Goal: Transaction & Acquisition: Purchase product/service

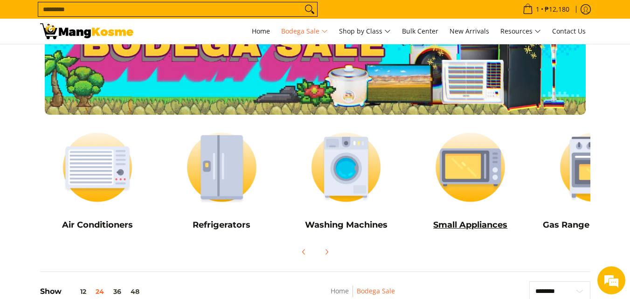
scroll to position [47, 0]
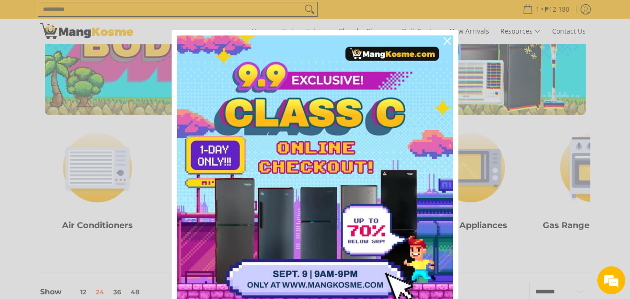
click at [224, 169] on img "Marketing offer form" at bounding box center [315, 173] width 276 height 276
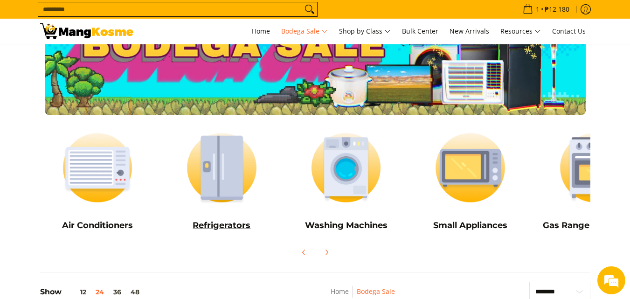
click at [225, 147] on img at bounding box center [221, 167] width 115 height 86
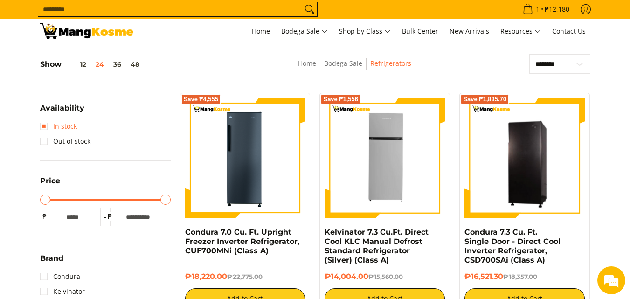
click at [44, 124] on link "In stock" at bounding box center [58, 126] width 37 height 15
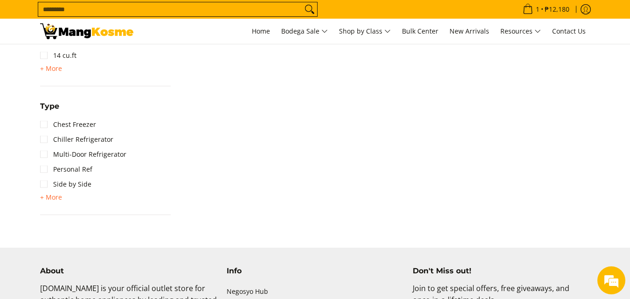
scroll to position [365, 0]
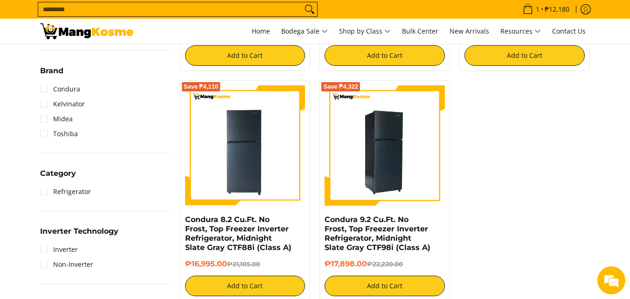
click at [391, 137] on img at bounding box center [384, 145] width 120 height 120
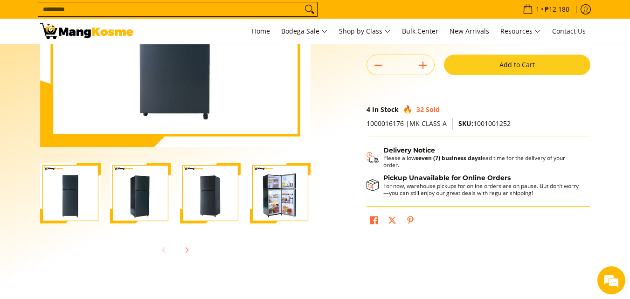
click at [138, 193] on img "Condura 9.2 Cu.Ft. No Frost, Top Freezer Inverter Refrigerator, Midnight Slate …" at bounding box center [140, 193] width 61 height 61
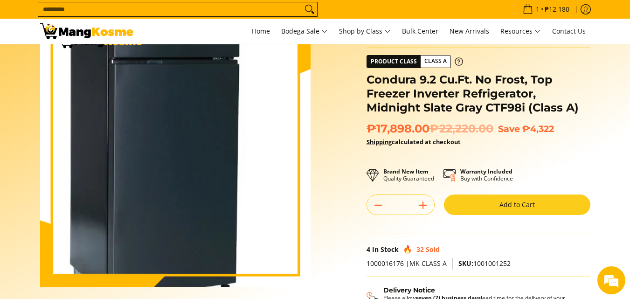
scroll to position [140, 0]
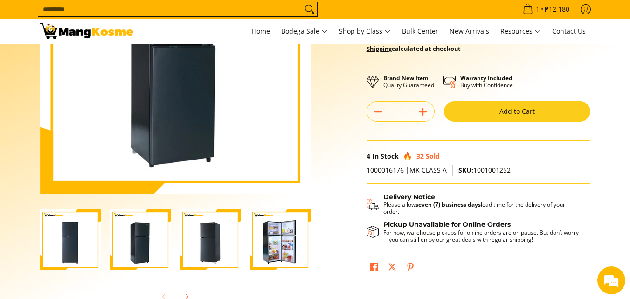
click at [197, 233] on img "Condura 9.2 Cu.Ft. No Frost, Top Freezer Inverter Refrigerator, Midnight Slate …" at bounding box center [210, 239] width 61 height 61
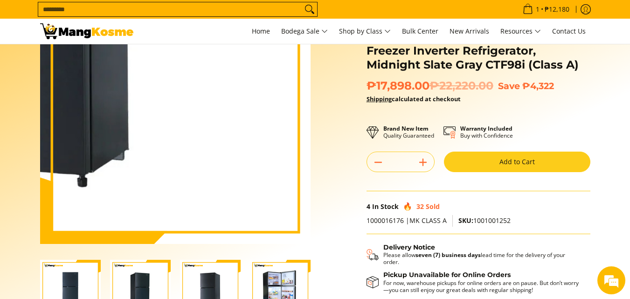
scroll to position [93, 0]
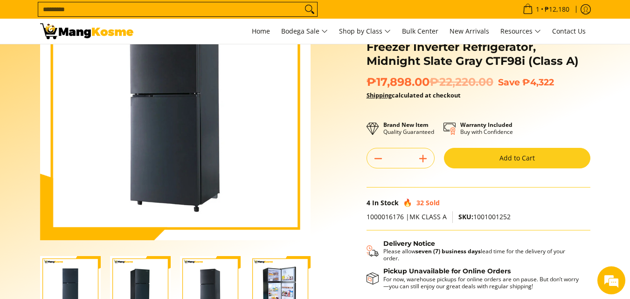
click at [276, 272] on img "Condura 9.2 Cu.Ft. No Frost, Top Freezer Inverter Refrigerator, Midnight Slate …" at bounding box center [280, 286] width 61 height 61
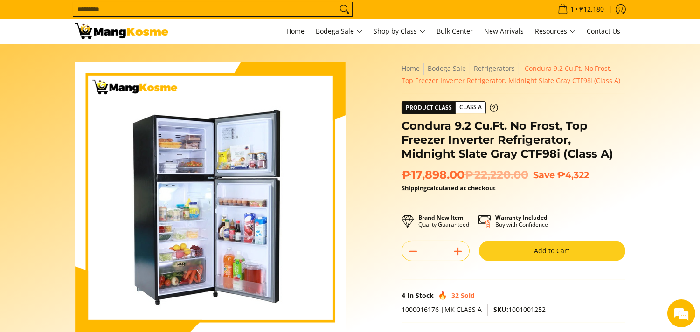
scroll to position [0, 0]
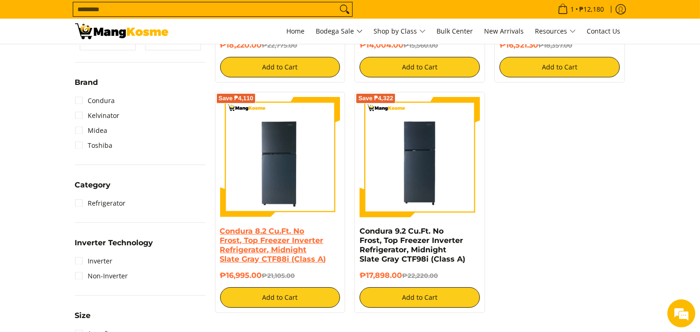
click at [275, 234] on link "Condura 8.2 Cu.Ft. No Frost, Top Freezer Inverter Refrigerator, Midnight Slate …" at bounding box center [273, 245] width 106 height 37
click at [277, 230] on link "Condura 8.2 Cu.Ft. No Frost, Top Freezer Inverter Refrigerator, Midnight Slate …" at bounding box center [273, 245] width 106 height 37
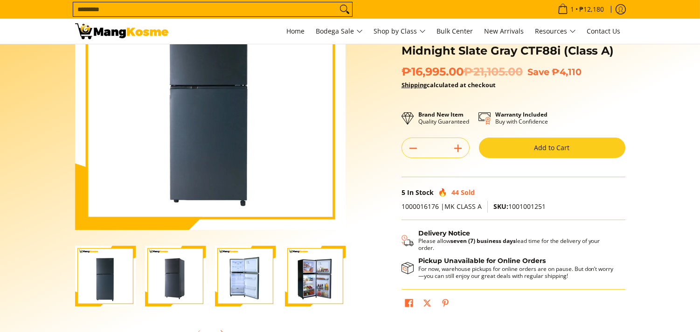
click at [173, 285] on img "Condura 8.2 Cu.Ft. No Frost, Top Freezer Inverter Refrigerator, Midnight Slate …" at bounding box center [175, 276] width 61 height 61
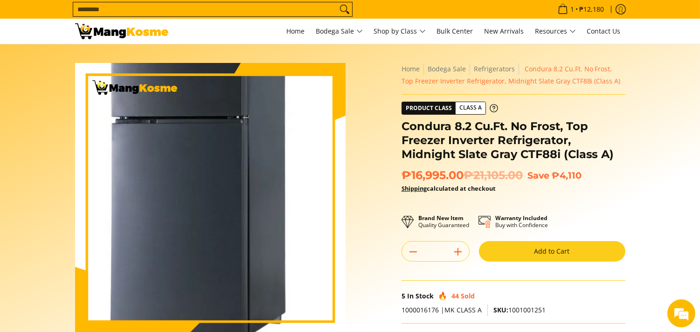
scroll to position [52, 0]
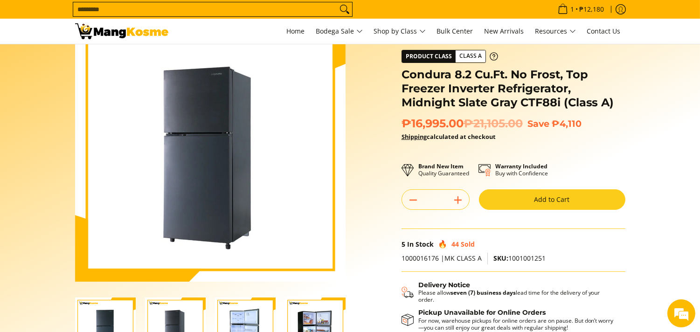
click at [243, 314] on img "Condura 8.2 Cu.Ft. No Frost, Top Freezer Inverter Refrigerator, Midnight Slate …" at bounding box center [245, 327] width 61 height 61
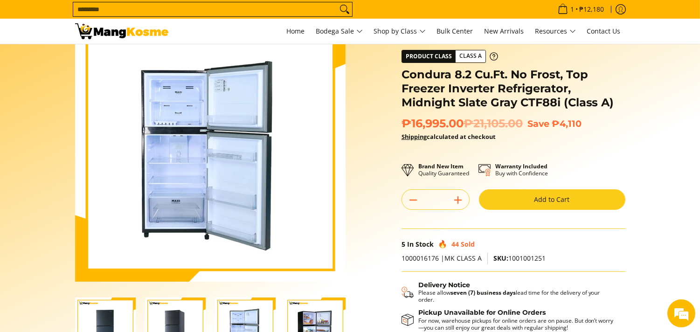
click at [309, 313] on img "Condura 8.2 Cu.Ft. No Frost, Top Freezer Inverter Refrigerator, Midnight Slate …" at bounding box center [315, 327] width 61 height 61
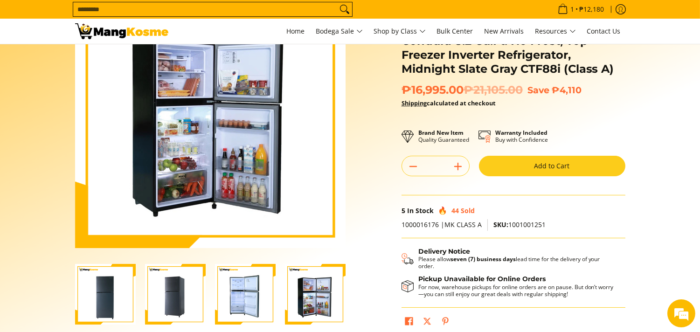
scroll to position [104, 0]
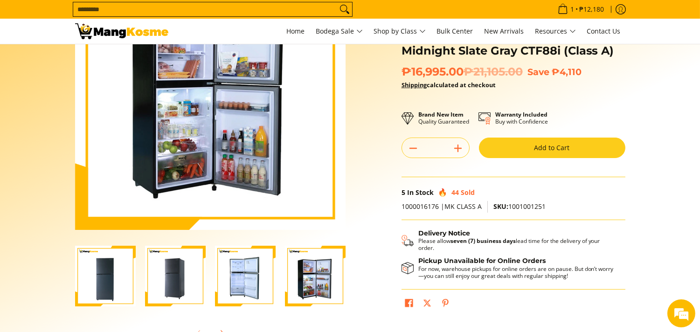
click at [231, 277] on img "Condura 8.2 Cu.Ft. No Frost, Top Freezer Inverter Refrigerator, Midnight Slate …" at bounding box center [245, 276] width 61 height 61
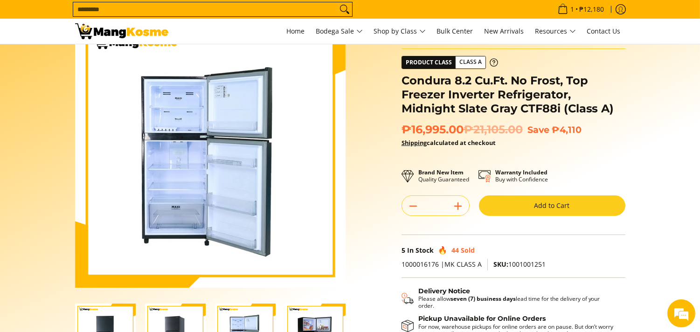
scroll to position [0, 0]
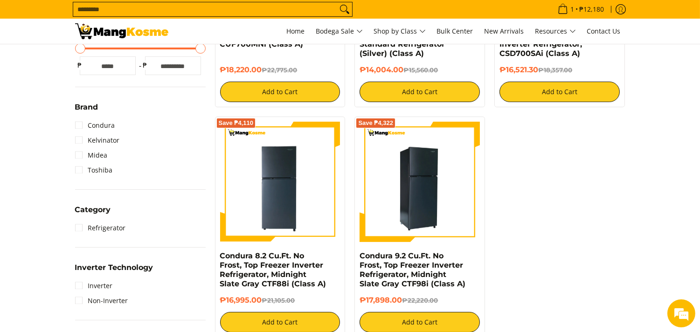
scroll to position [311, 0]
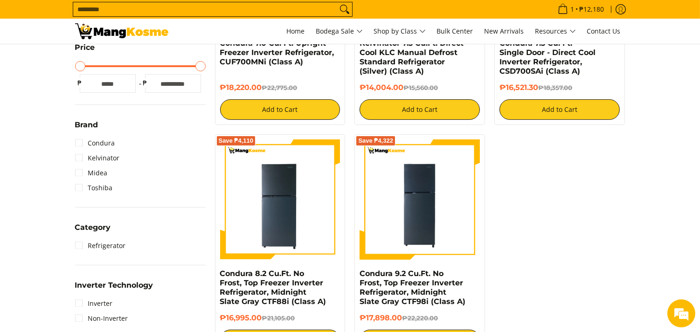
click at [592, 182] on div "Save ₱4,555 Condura 7.0 Cu. Ft. Upright Freezer Inverter Refrigerator, CUF700MN…" at bounding box center [420, 134] width 420 height 461
